Goal: Information Seeking & Learning: Learn about a topic

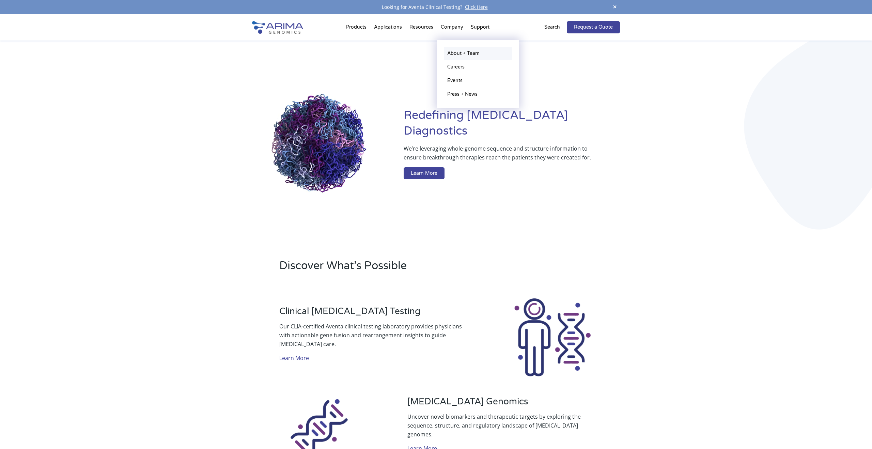
click at [455, 53] on link "About + Team" at bounding box center [478, 54] width 68 height 14
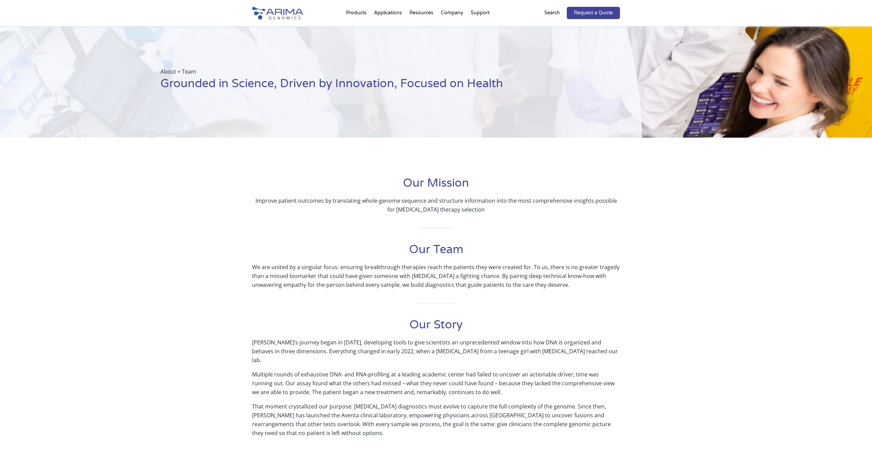
click at [293, 12] on img at bounding box center [277, 13] width 51 height 13
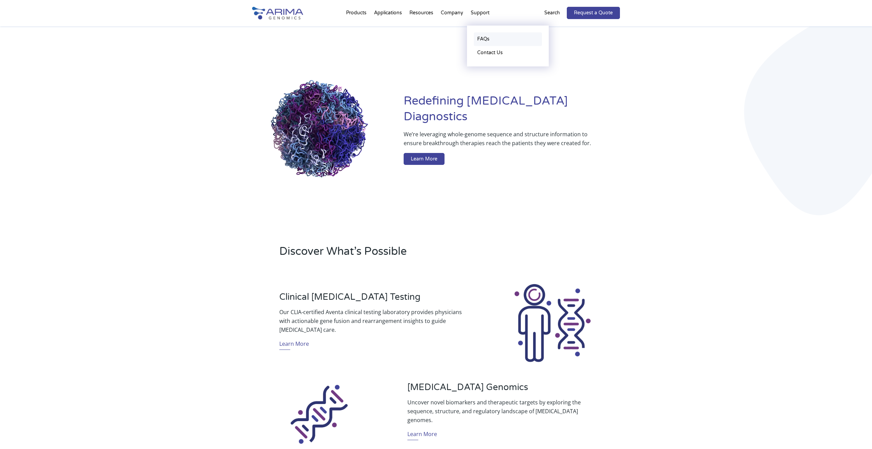
click at [481, 41] on link "FAQs" at bounding box center [508, 39] width 68 height 14
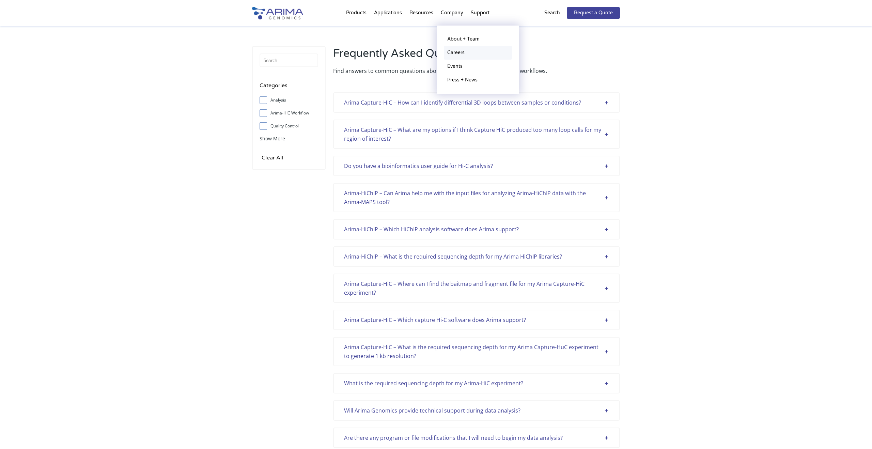
click at [456, 50] on link "Careers" at bounding box center [478, 53] width 68 height 14
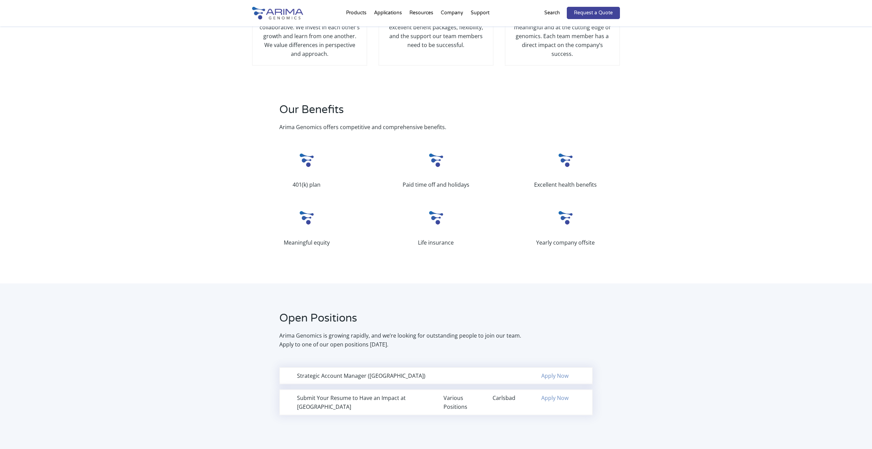
scroll to position [396, 0]
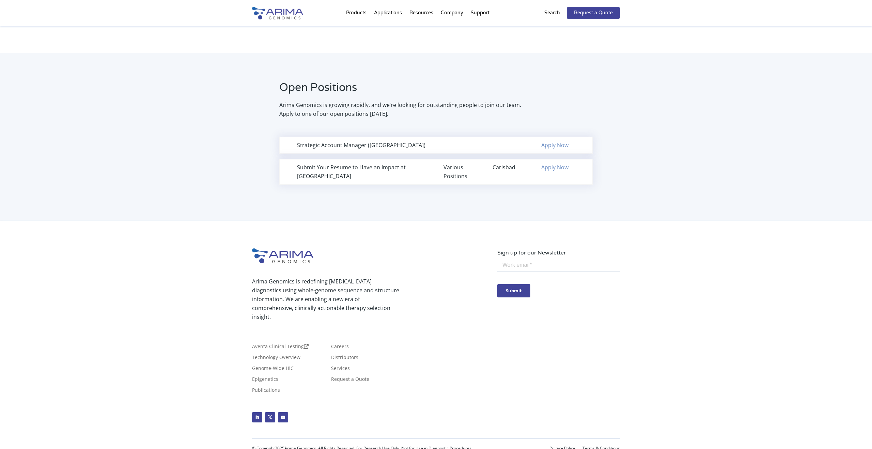
click at [407, 145] on div "Strategic Account Manager (Northeast Region)" at bounding box center [362, 145] width 131 height 9
click at [406, 145] on div "Strategic Account Manager (Northeast Region)" at bounding box center [362, 145] width 131 height 9
click at [256, 412] on link "Follow" at bounding box center [257, 417] width 10 height 10
